Goal: Transaction & Acquisition: Purchase product/service

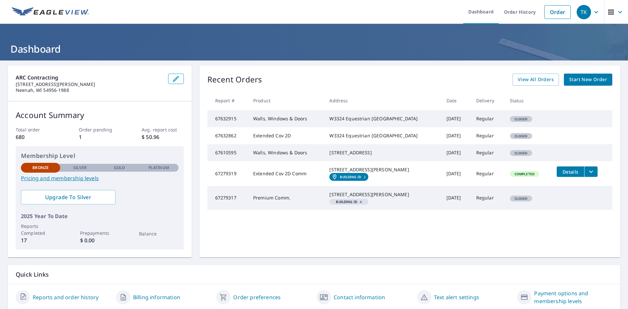
click at [577, 79] on span "Start New Order" at bounding box center [588, 80] width 38 height 8
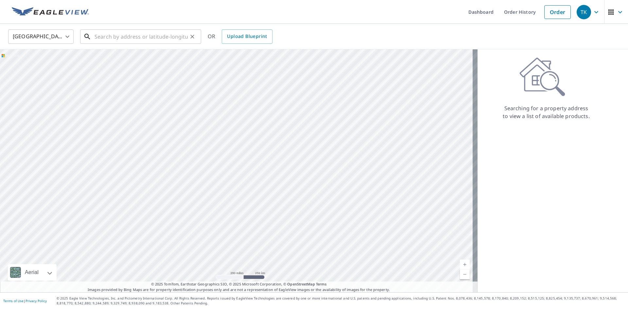
click at [133, 36] on input "text" at bounding box center [141, 36] width 93 height 18
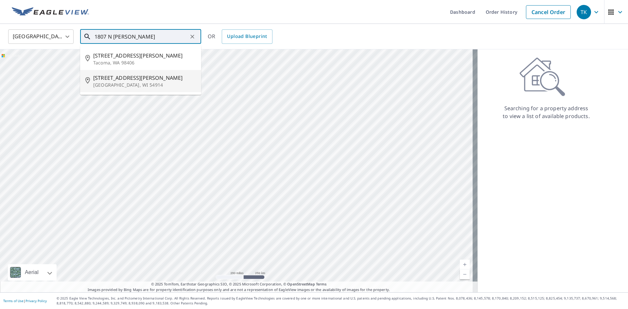
click at [148, 82] on p "[GEOGRAPHIC_DATA], WI 54914" at bounding box center [144, 85] width 103 height 7
type input "[STREET_ADDRESS][PERSON_NAME]"
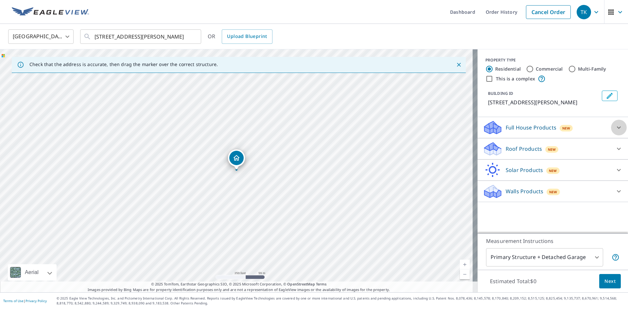
click at [611, 128] on div at bounding box center [619, 128] width 16 height 16
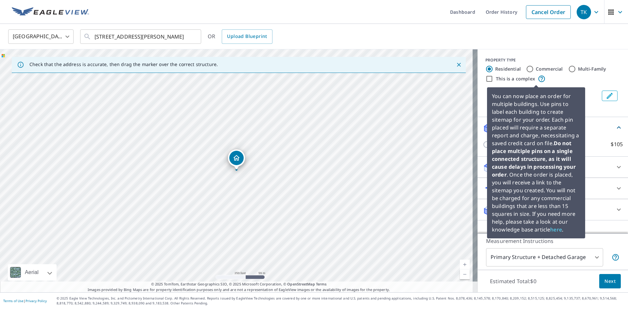
click at [538, 79] on icon at bounding box center [542, 79] width 8 height 8
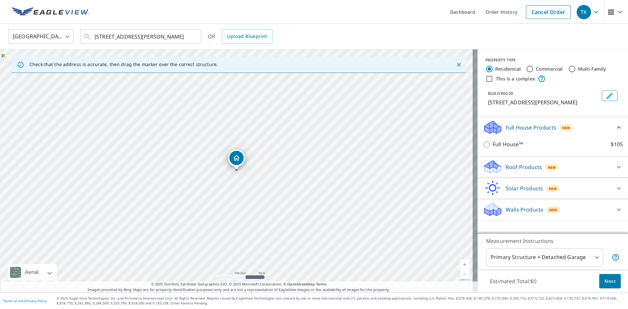
click at [562, 81] on div "This is a complex" at bounding box center [552, 79] width 135 height 8
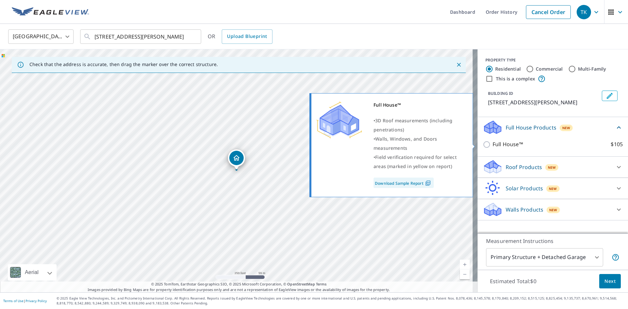
click at [493, 143] on p "Full House™" at bounding box center [508, 144] width 30 height 8
click at [489, 143] on input "Full House™ $105" at bounding box center [488, 145] width 10 height 8
checkbox input "true"
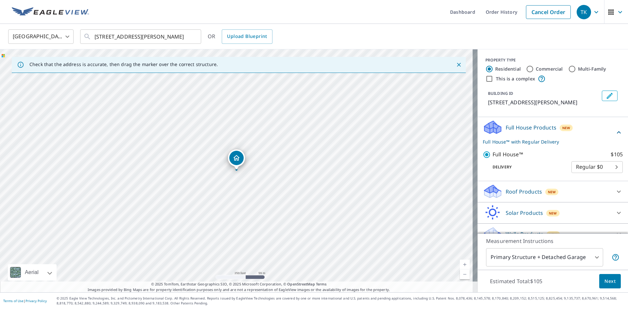
click at [606, 282] on span "Next" at bounding box center [609, 281] width 11 height 8
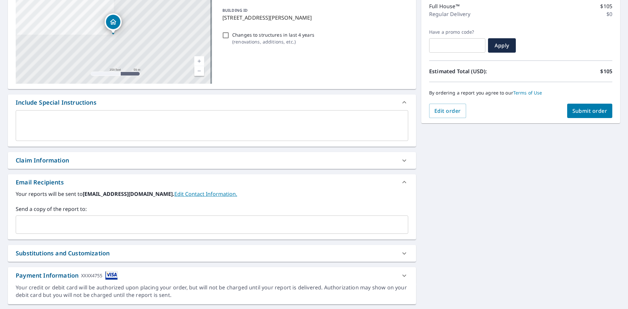
scroll to position [98, 0]
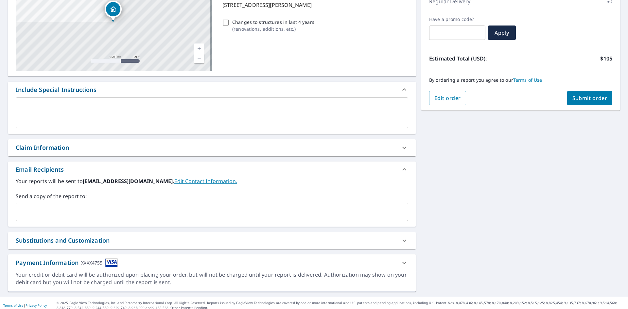
click at [189, 215] on input "text" at bounding box center [207, 212] width 377 height 12
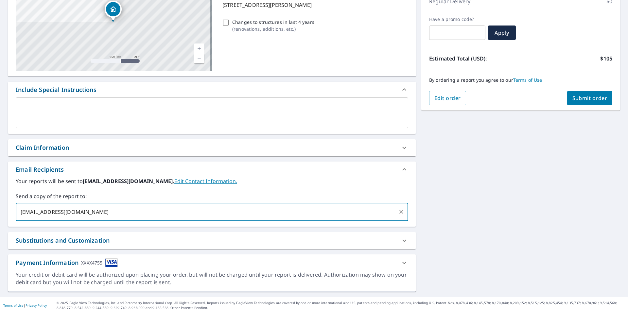
type input "[EMAIL_ADDRESS][DOMAIN_NAME]"
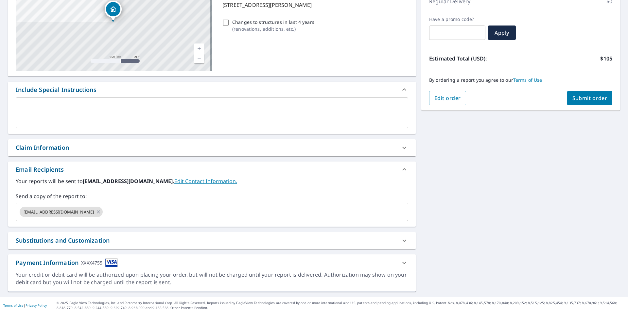
click at [329, 178] on label "Your reports will be sent to [EMAIL_ADDRESS][DOMAIN_NAME]. Edit Contact Informa…" at bounding box center [212, 181] width 392 height 8
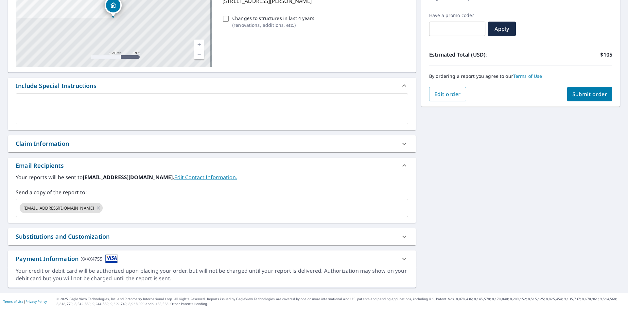
scroll to position [103, 0]
click at [584, 91] on span "Submit order" at bounding box center [589, 93] width 35 height 7
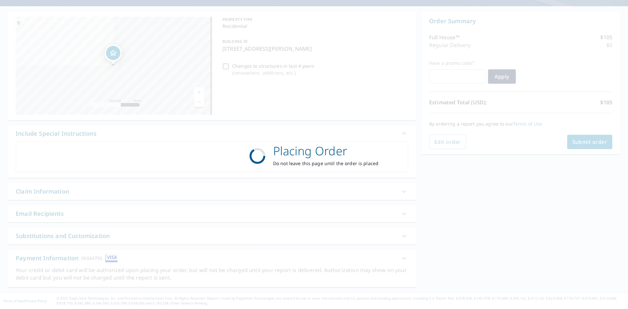
scroll to position [54, 0]
